Goal: Find specific page/section: Find specific page/section

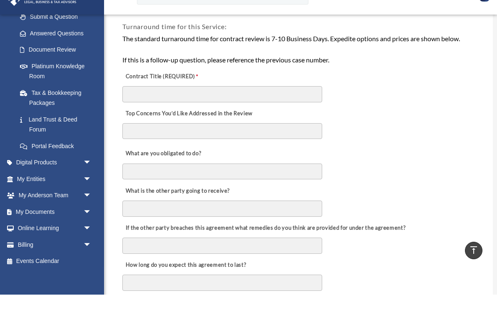
scroll to position [123, 0]
click at [83, 224] on span "arrow_drop_down" at bounding box center [91, 232] width 17 height 17
click at [40, 241] on link "Box" at bounding box center [58, 249] width 92 height 17
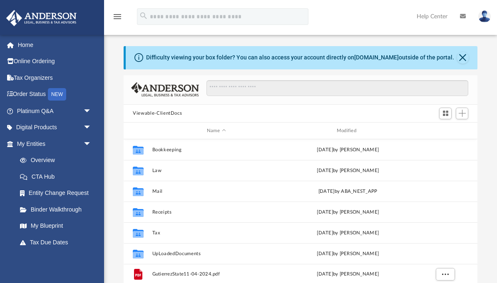
scroll to position [189, 353]
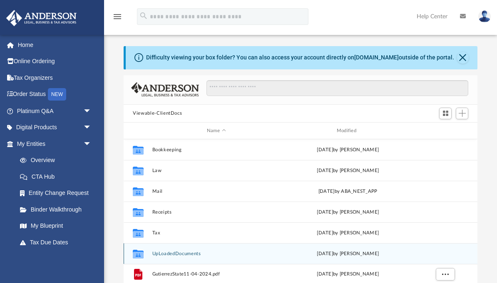
click at [188, 253] on button "UpLoadedDocuments" at bounding box center [216, 253] width 128 height 5
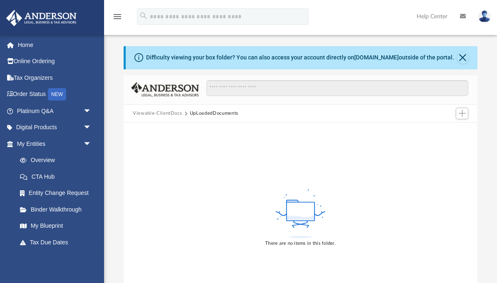
click at [464, 53] on button "Close" at bounding box center [463, 58] width 12 height 12
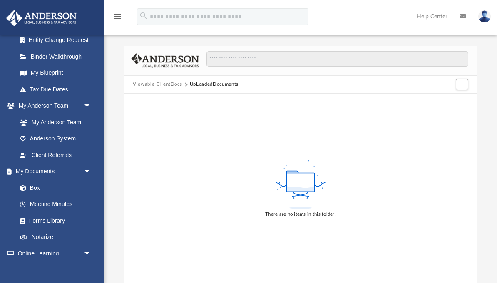
scroll to position [153, 0]
click at [44, 186] on link "Box" at bounding box center [54, 188] width 84 height 17
click at [40, 182] on link "Box" at bounding box center [54, 188] width 84 height 17
click at [37, 184] on link "Box" at bounding box center [54, 188] width 84 height 17
click at [30, 184] on link "Box" at bounding box center [54, 188] width 84 height 17
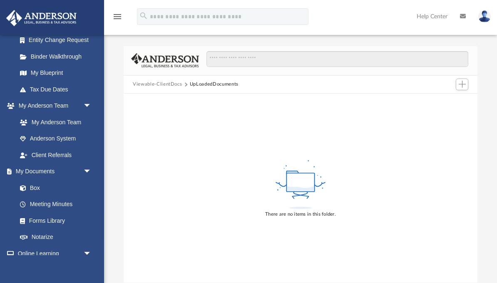
click at [37, 169] on link "My Documents arrow_drop_down" at bounding box center [53, 172] width 94 height 17
click at [47, 152] on link "Client Referrals" at bounding box center [56, 155] width 88 height 17
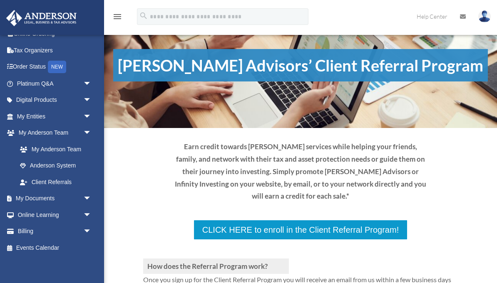
scroll to position [27, 0]
click at [92, 193] on span "arrow_drop_down" at bounding box center [91, 199] width 17 height 17
click at [40, 213] on link "Box" at bounding box center [58, 215] width 92 height 17
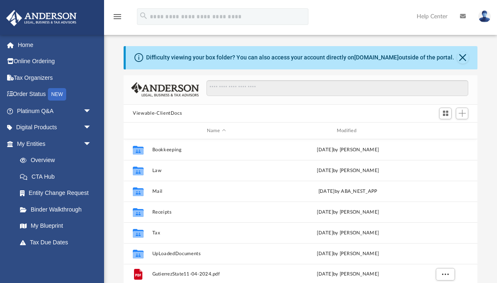
scroll to position [0, 0]
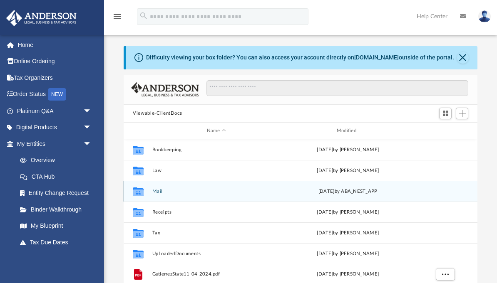
click at [155, 191] on button "Mail" at bounding box center [216, 191] width 128 height 5
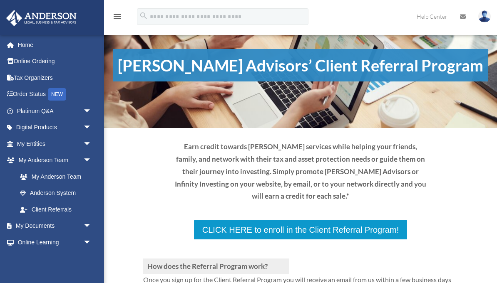
click at [43, 223] on link "My Documents arrow_drop_down" at bounding box center [55, 226] width 98 height 17
click at [87, 223] on span "arrow_drop_down" at bounding box center [91, 226] width 17 height 17
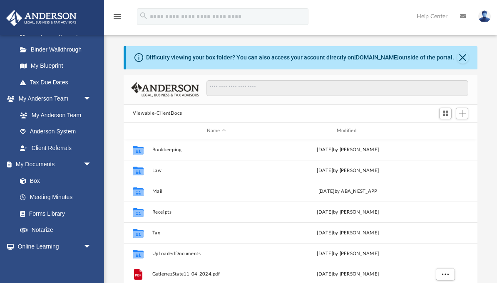
scroll to position [172, 0]
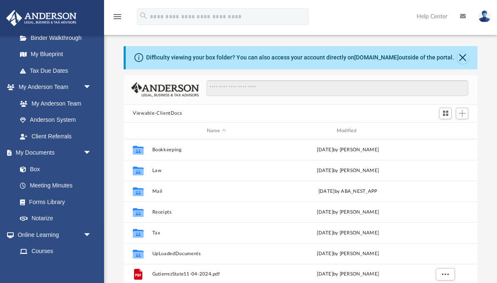
click at [41, 167] on link "Box" at bounding box center [54, 169] width 84 height 17
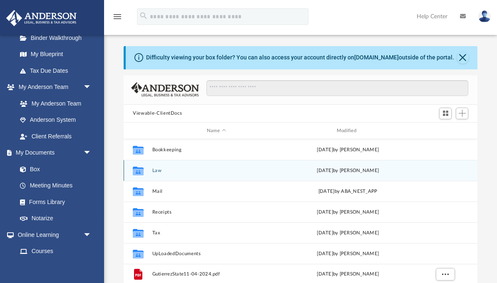
click at [139, 174] on icon "grid" at bounding box center [138, 172] width 11 height 7
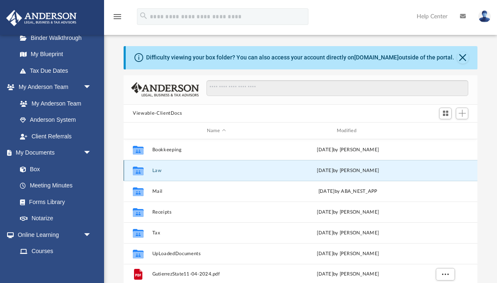
click at [143, 167] on icon "Collaborated Folder" at bounding box center [138, 170] width 13 height 13
click at [253, 170] on button "Law" at bounding box center [216, 170] width 128 height 5
